Goal: Information Seeking & Learning: Learn about a topic

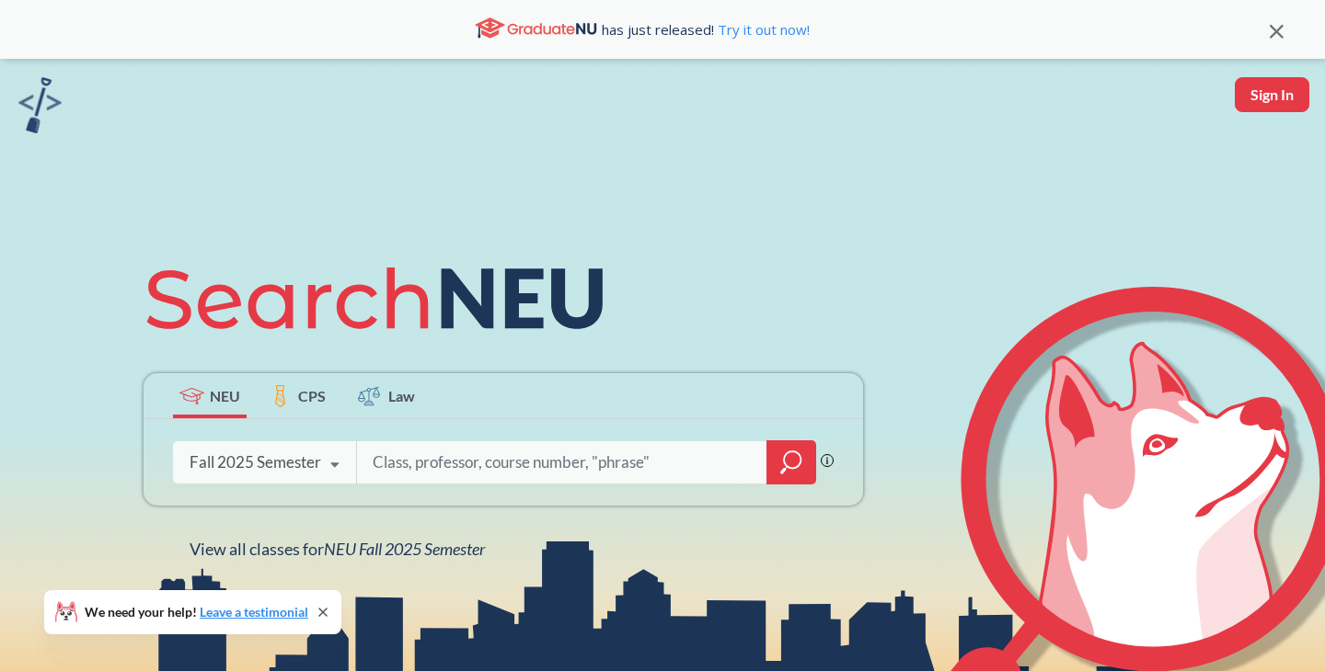
click at [347, 465] on icon at bounding box center [334, 466] width 35 height 52
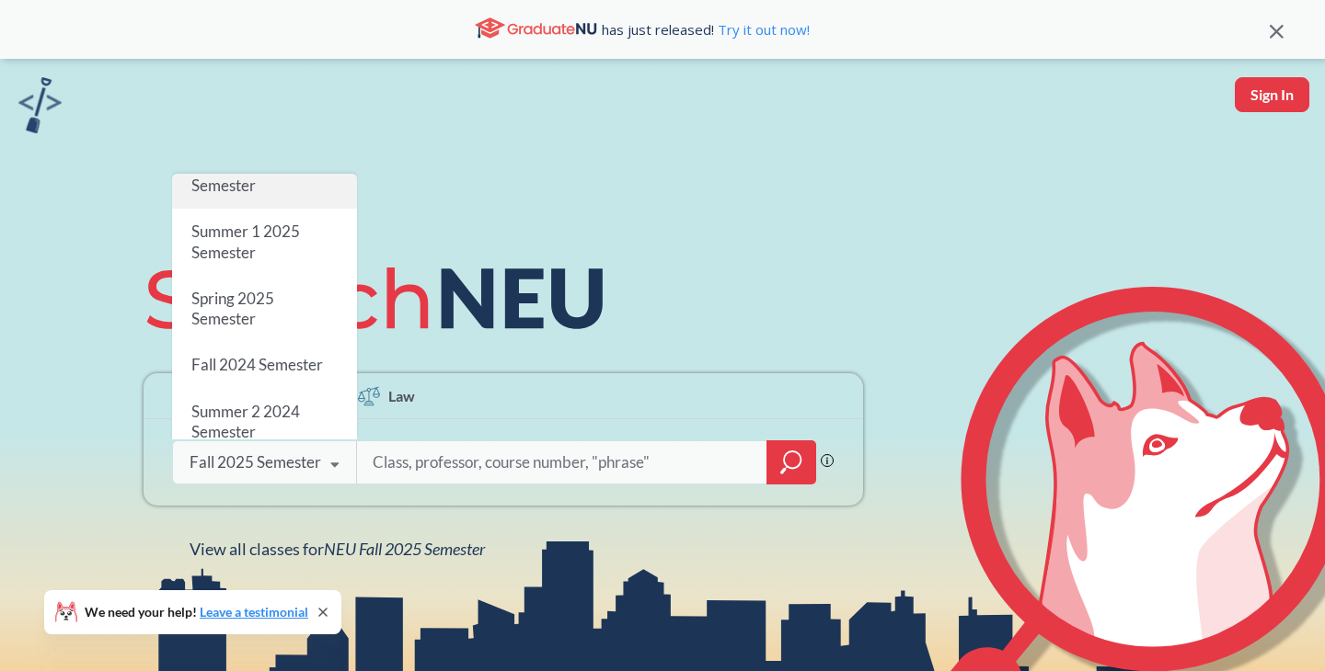
scroll to position [152, 0]
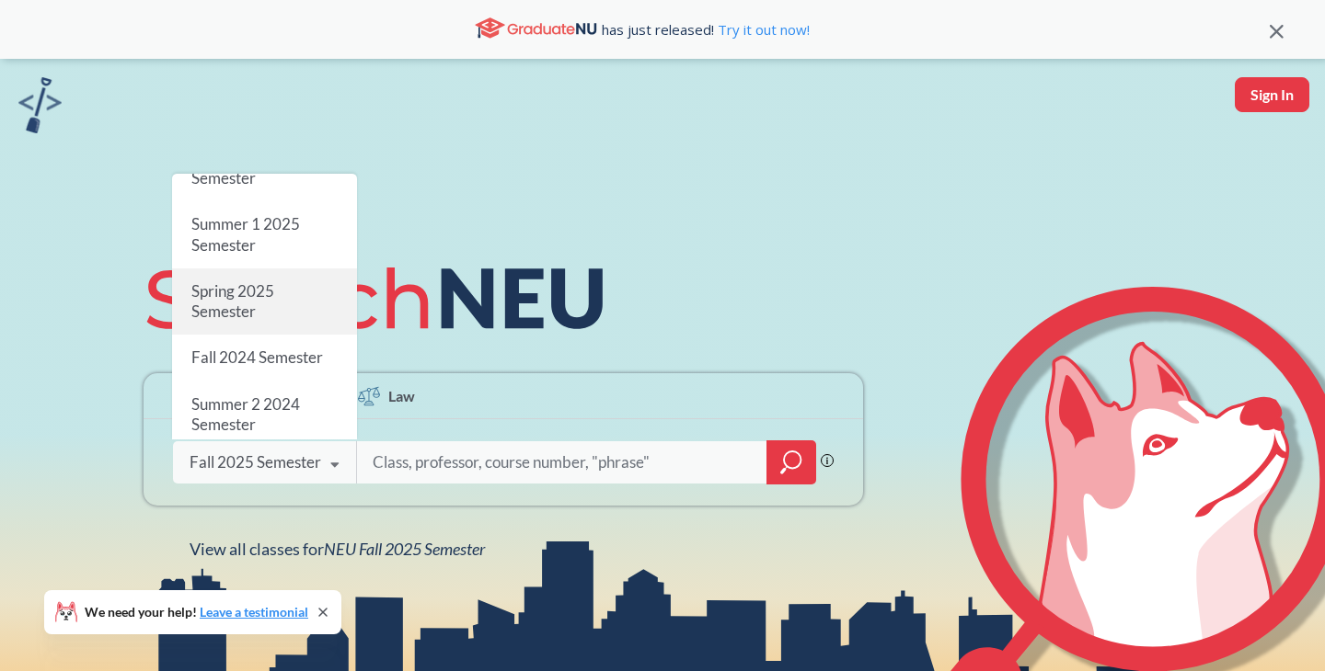
click at [270, 307] on div "Spring 2025 Semester" at bounding box center [264, 302] width 185 height 66
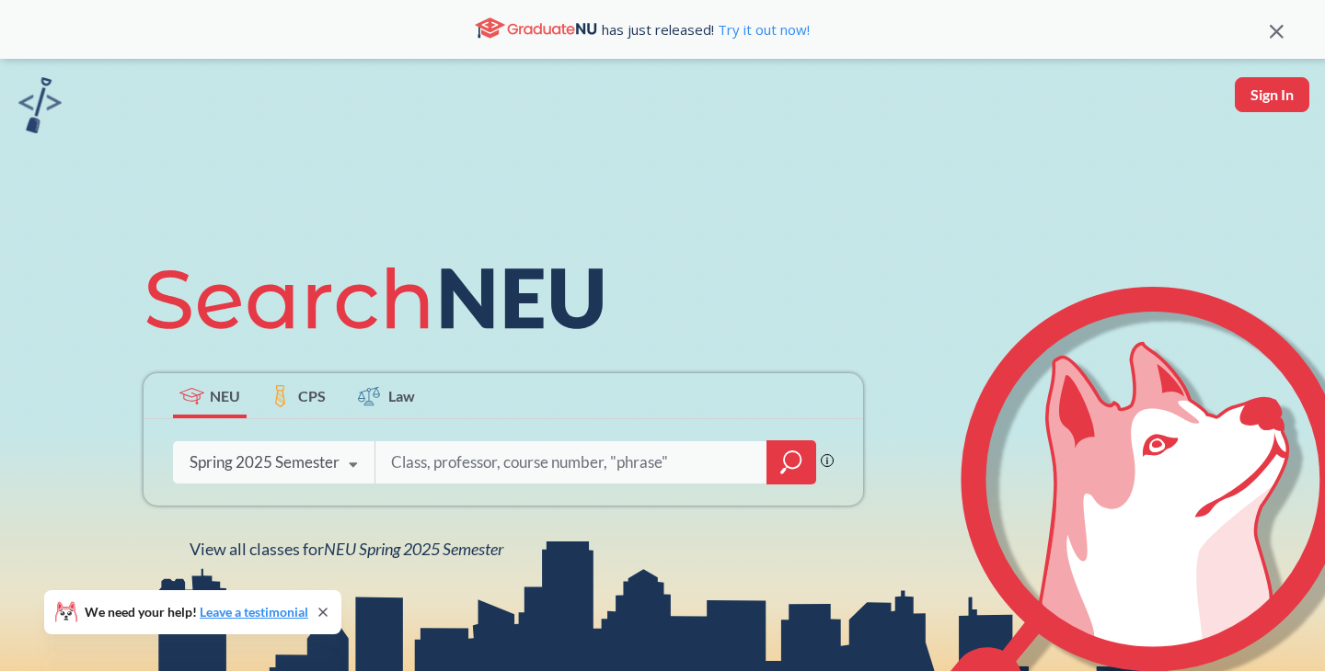
click at [419, 458] on input "search" at bounding box center [571, 462] width 364 height 39
type input "ENTR 3304"
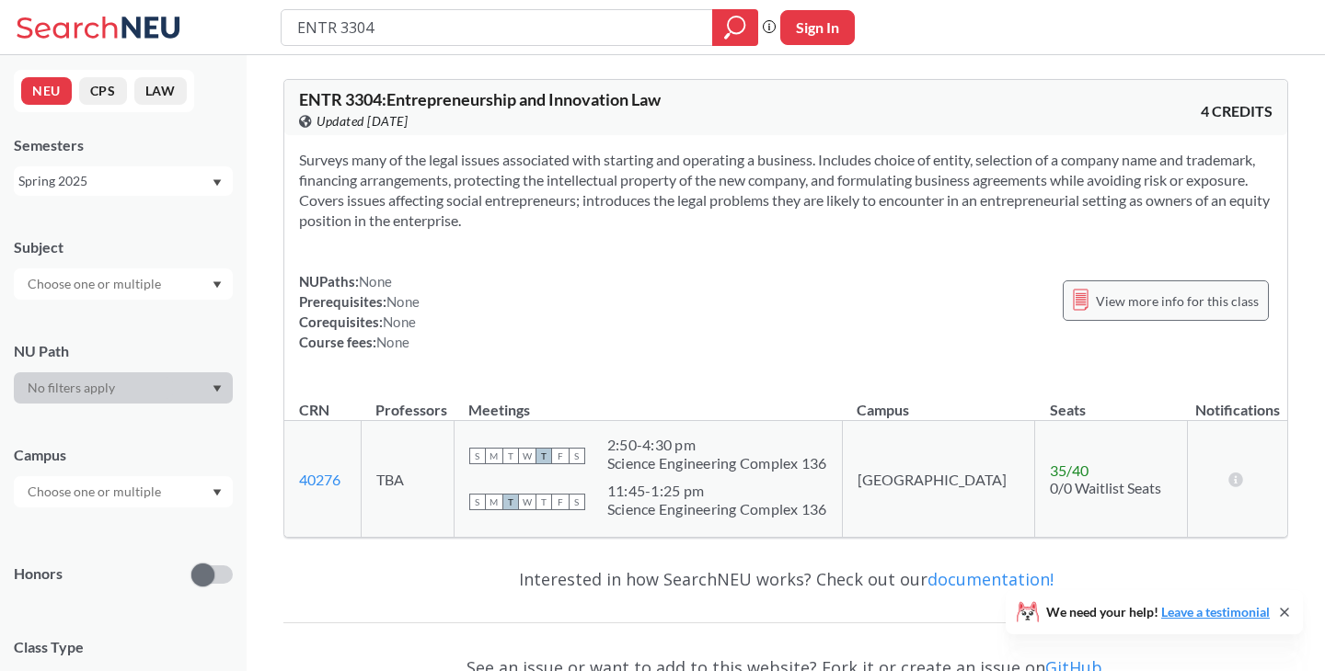
click at [1124, 301] on span "View more info for this class" at bounding box center [1177, 301] width 163 height 23
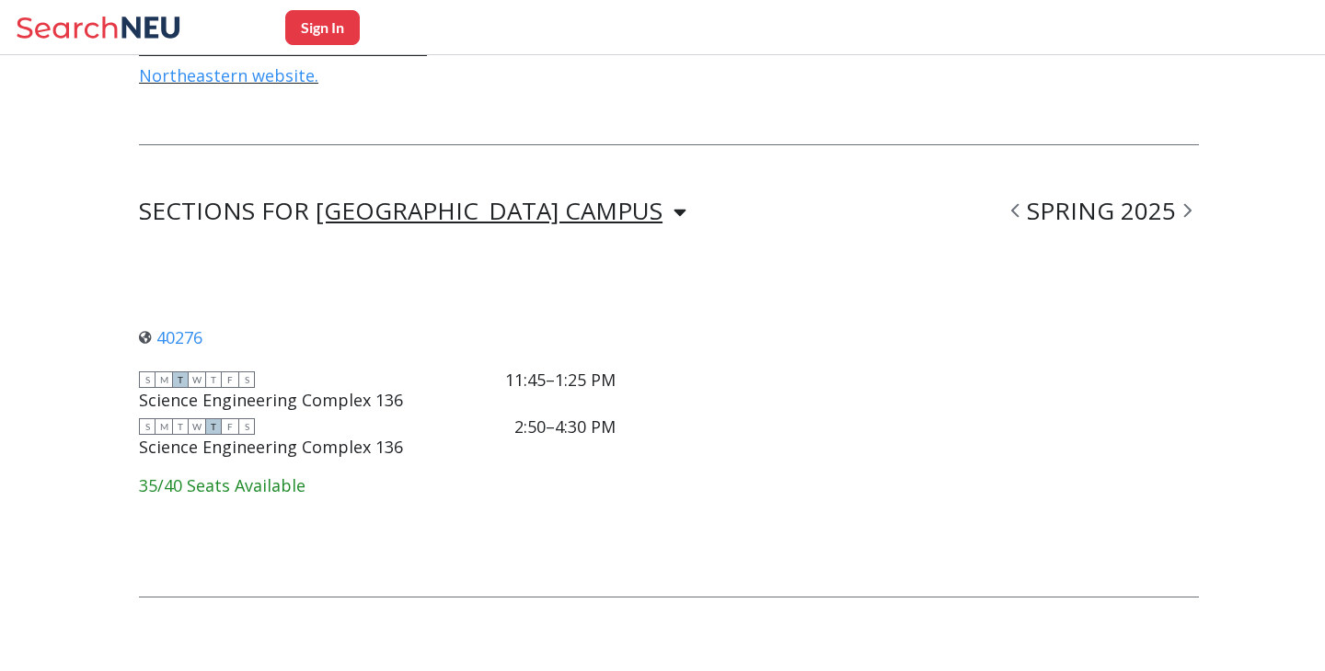
scroll to position [1185, 0]
